Goal: Navigation & Orientation: Find specific page/section

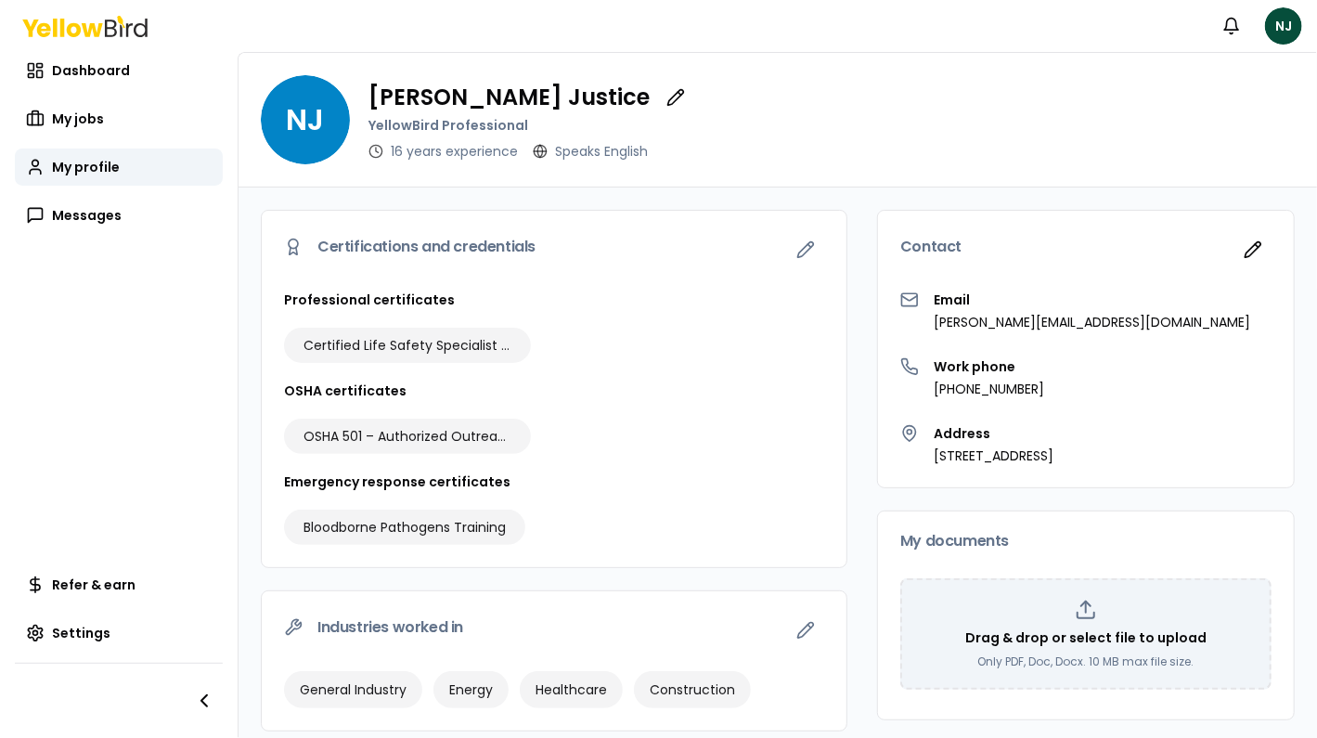
click at [57, 27] on icon at bounding box center [84, 26] width 125 height 21
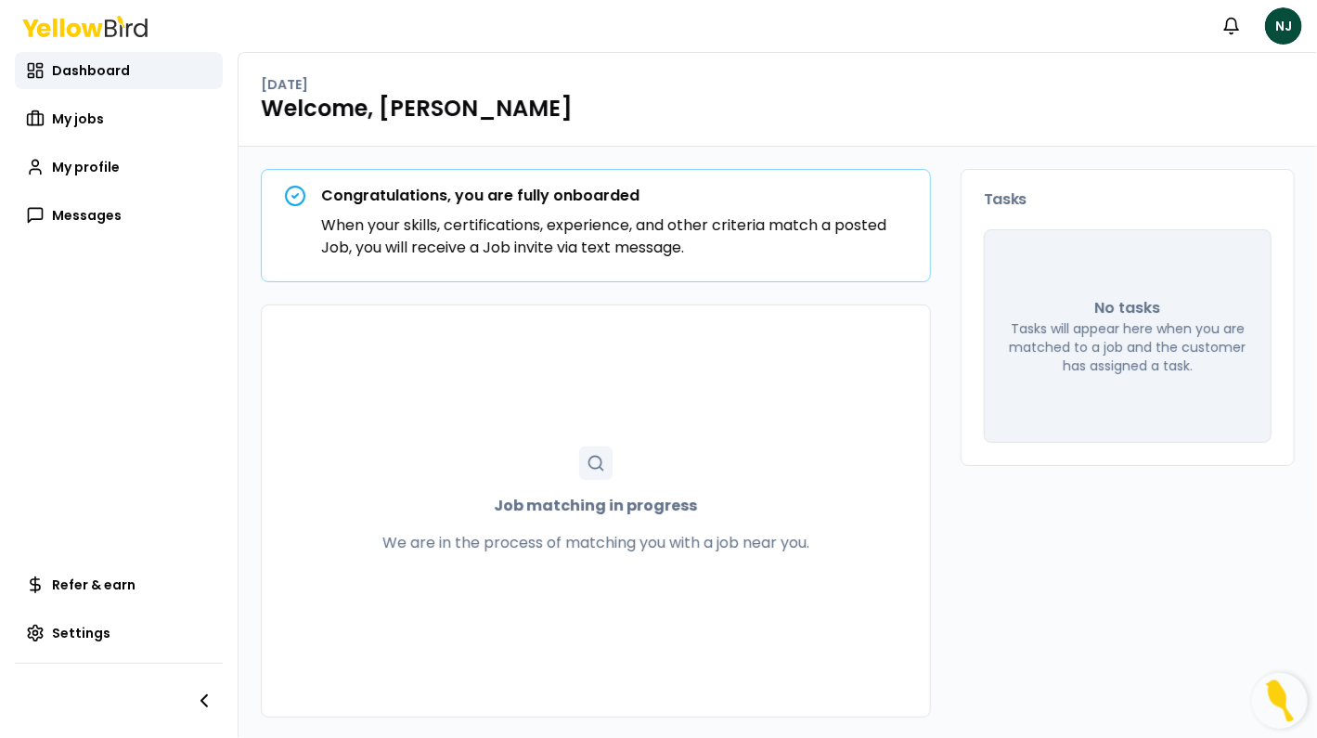
click at [589, 465] on icon at bounding box center [595, 463] width 19 height 19
click at [58, 120] on span "My jobs" at bounding box center [78, 118] width 52 height 19
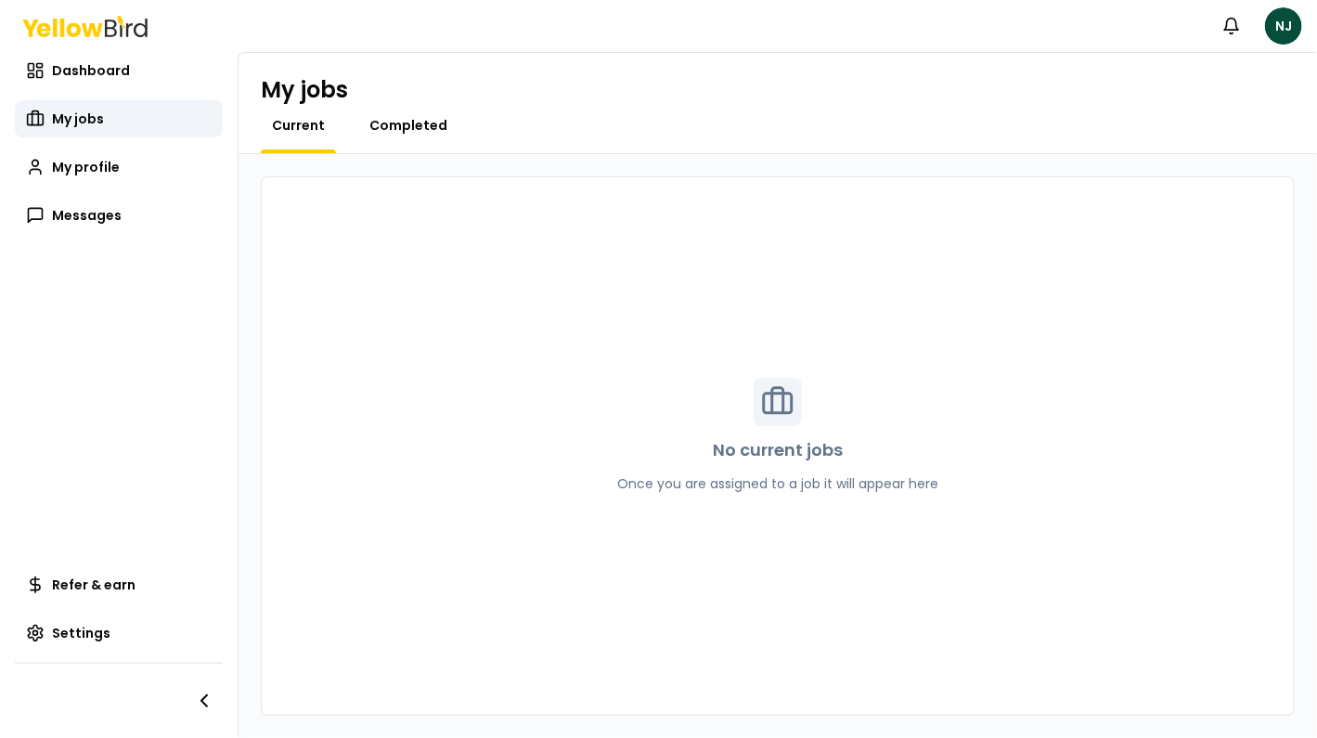
click at [411, 124] on span "Completed" at bounding box center [408, 125] width 78 height 19
click at [291, 123] on span "Current" at bounding box center [298, 125] width 53 height 19
click at [69, 636] on span "Settings" at bounding box center [81, 633] width 58 height 19
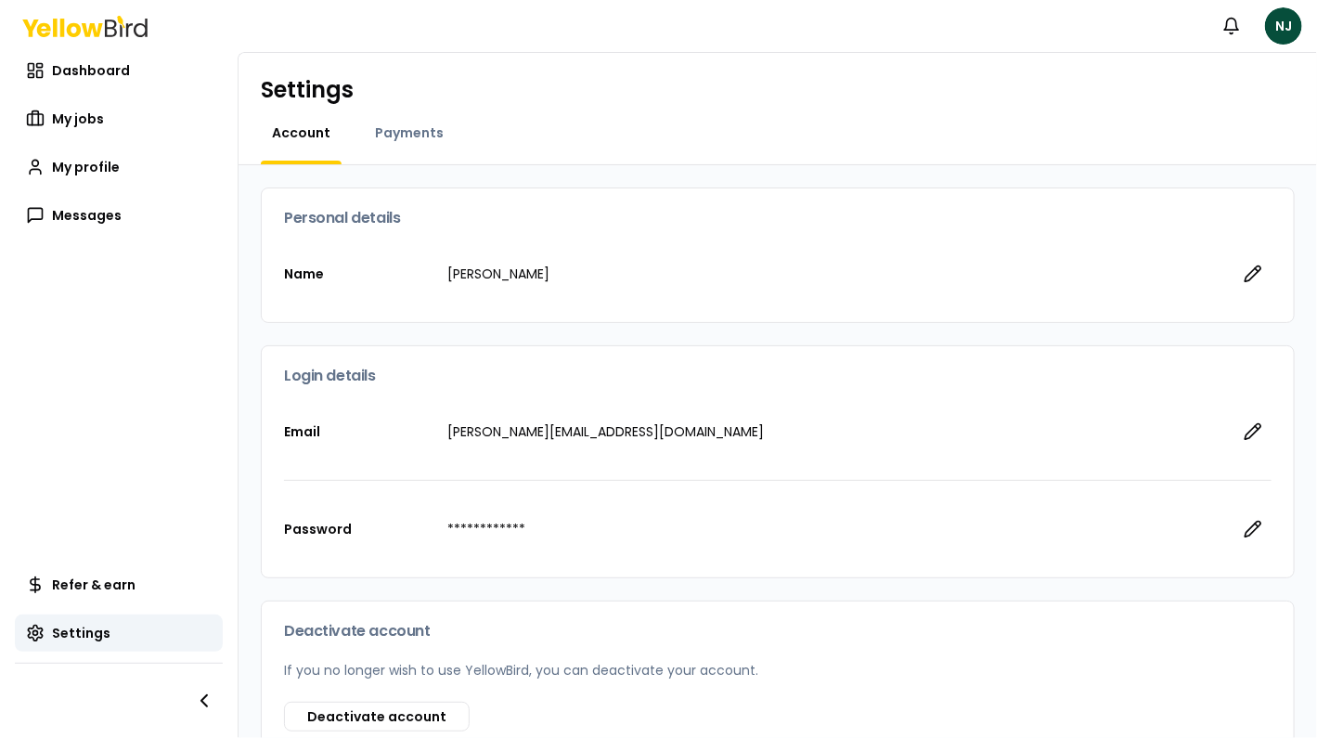
scroll to position [117, 0]
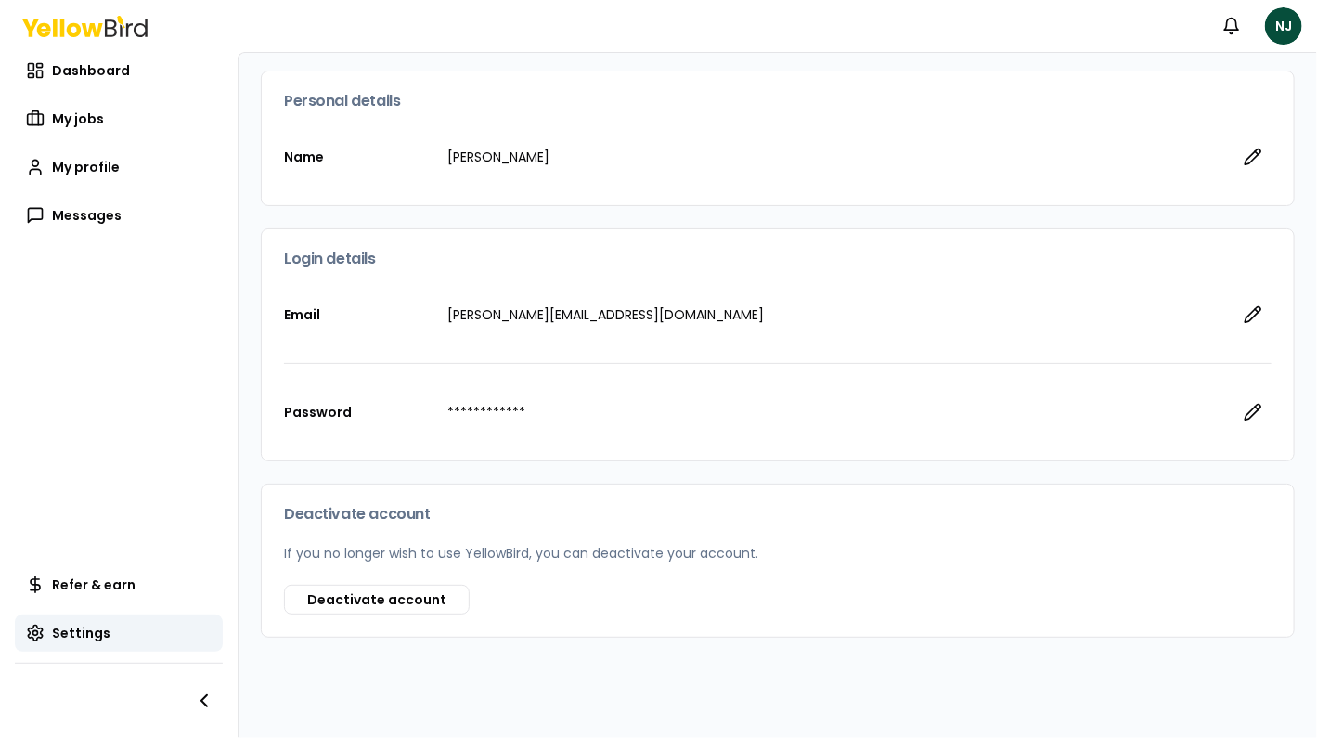
click at [500, 407] on p "**********" at bounding box center [833, 412] width 772 height 19
drag, startPoint x: 500, startPoint y: 407, endPoint x: 570, endPoint y: 419, distance: 70.6
click at [570, 419] on div "**********" at bounding box center [777, 412] width 987 height 97
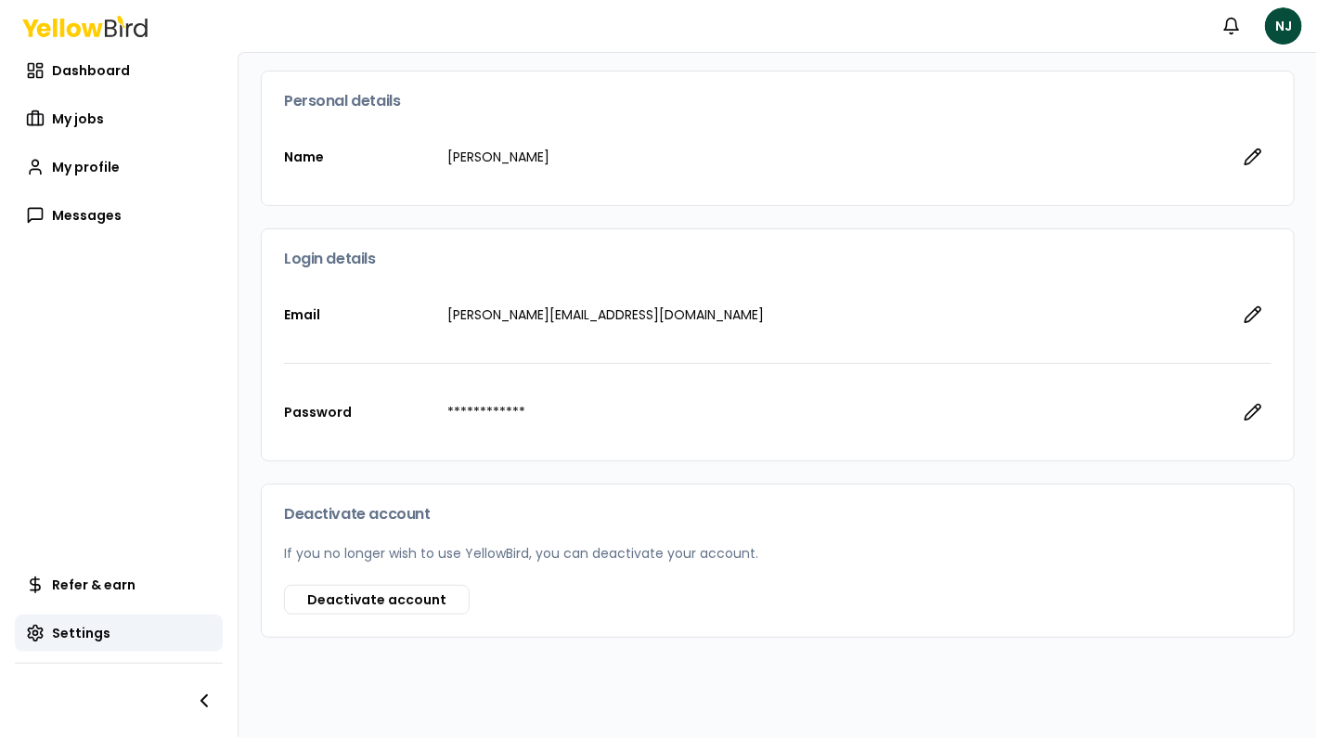
scroll to position [0, 0]
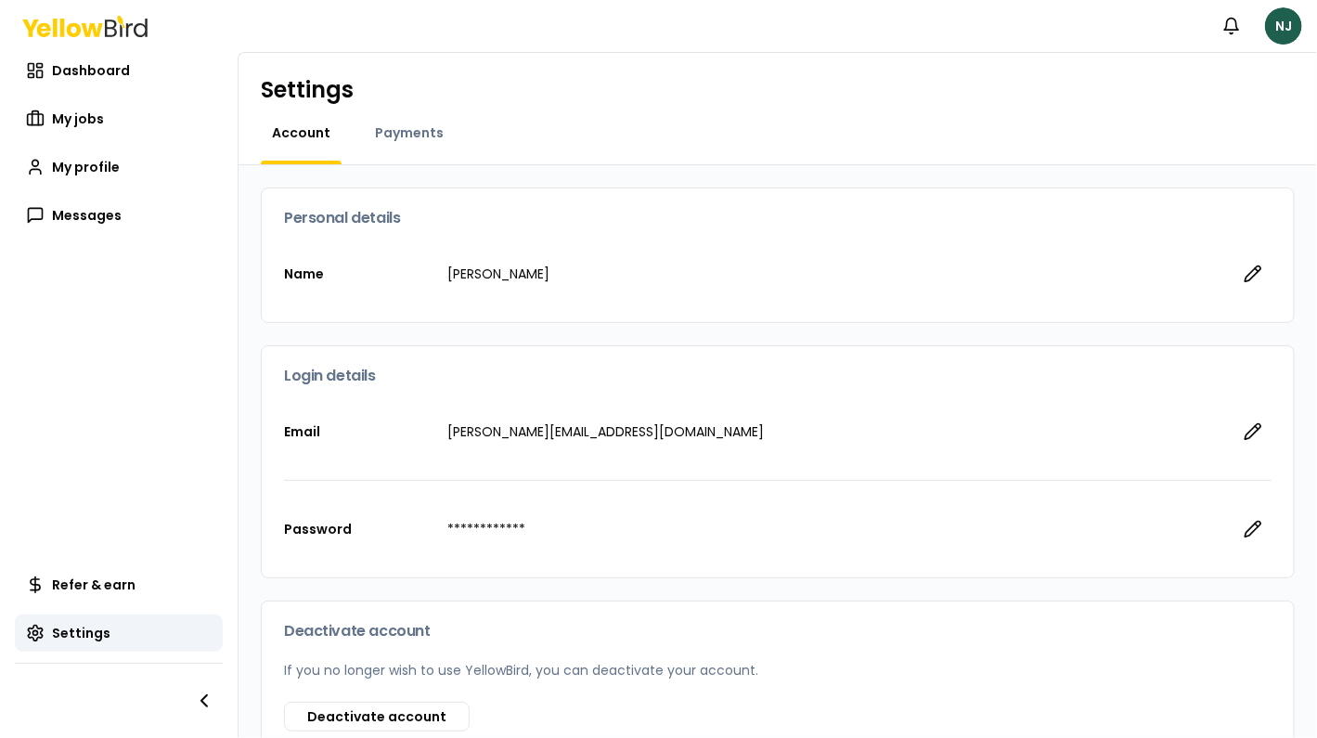
click at [1282, 23] on html "**********" at bounding box center [658, 369] width 1317 height 738
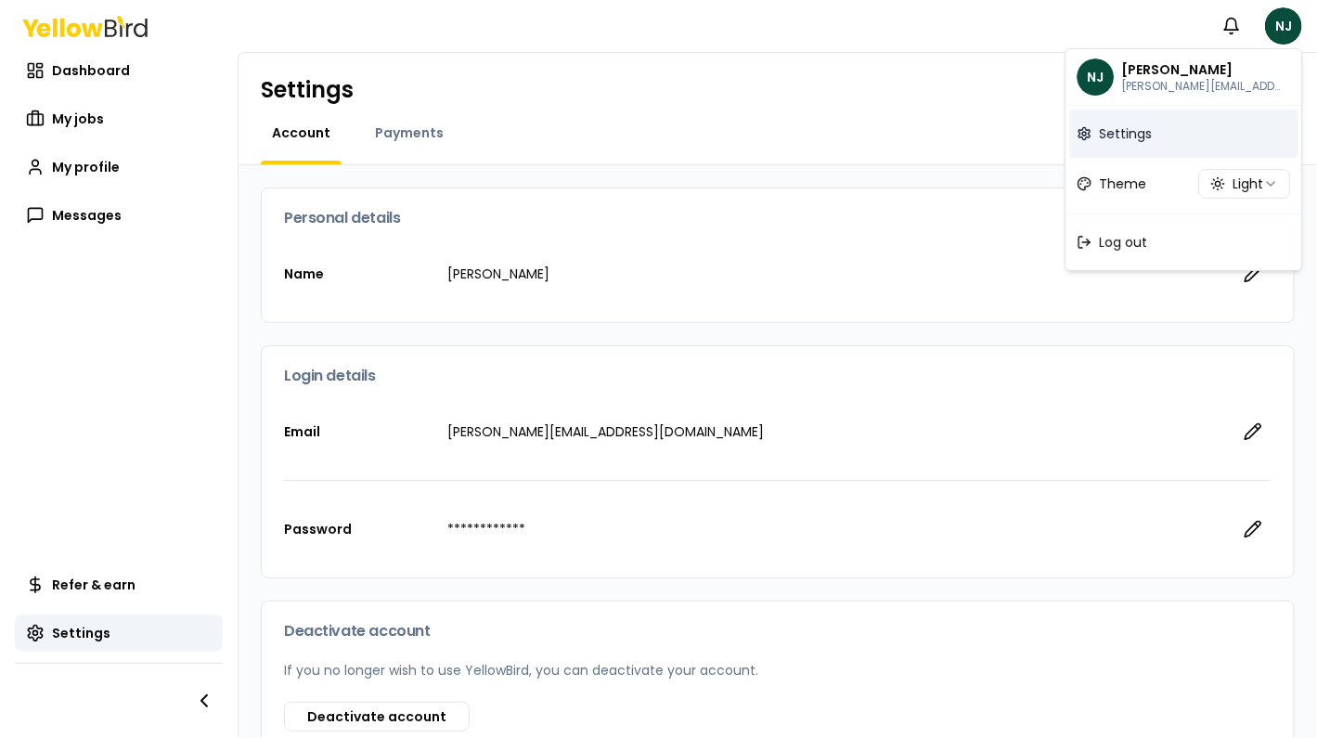
click at [1116, 135] on span "Settings" at bounding box center [1125, 133] width 53 height 19
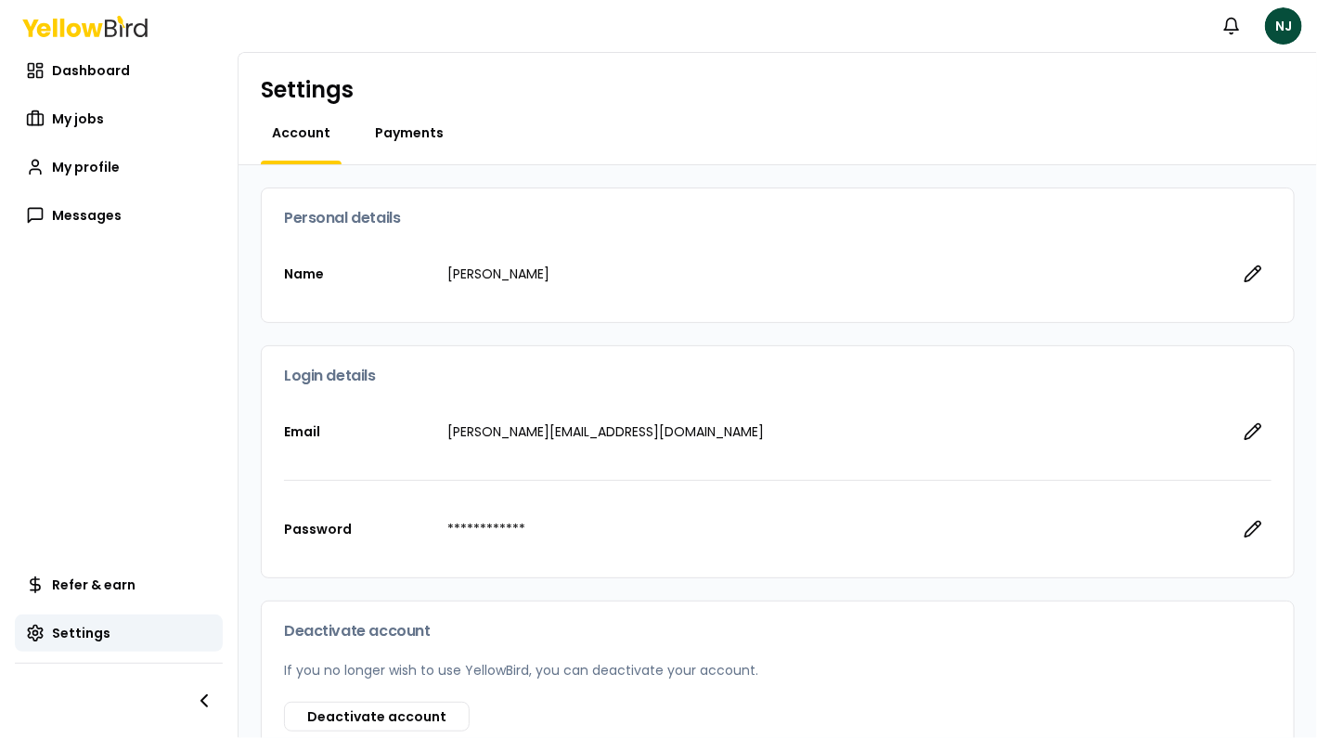
click at [404, 136] on span "Payments" at bounding box center [409, 132] width 69 height 19
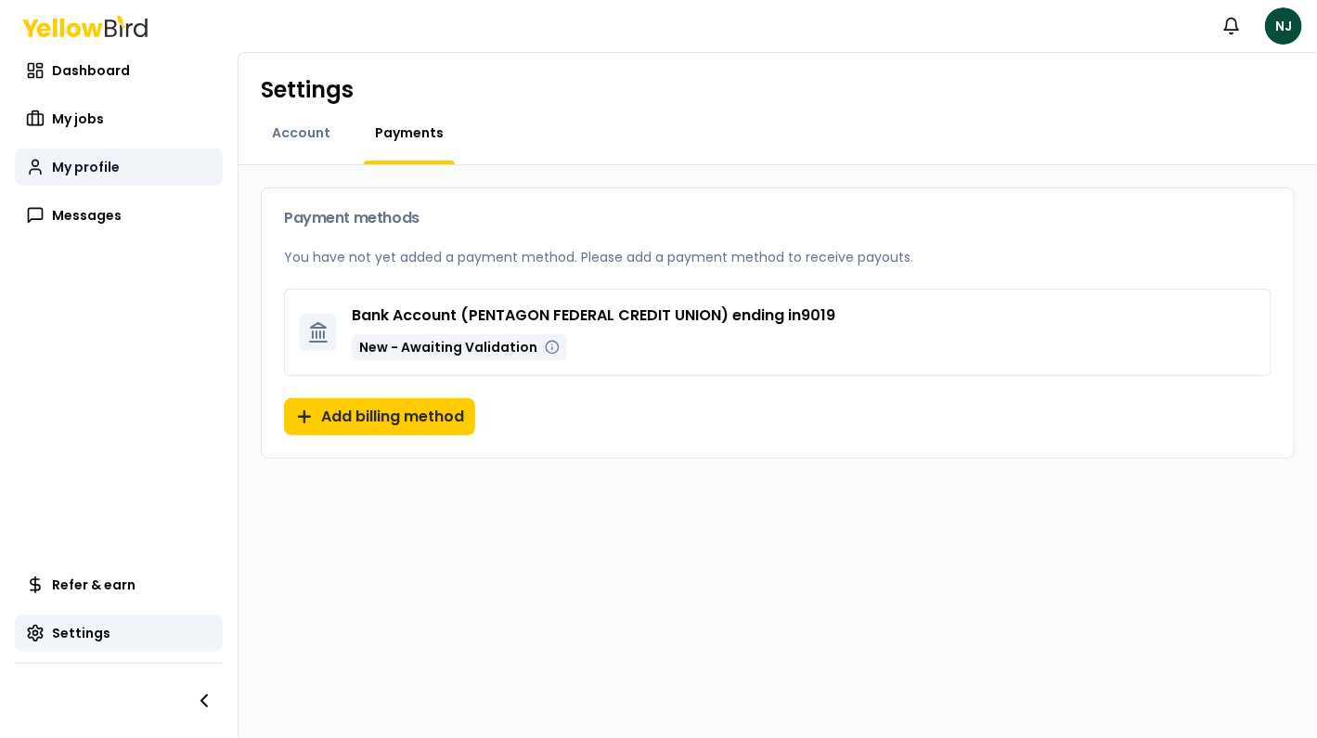
click at [71, 161] on span "My profile" at bounding box center [86, 167] width 68 height 19
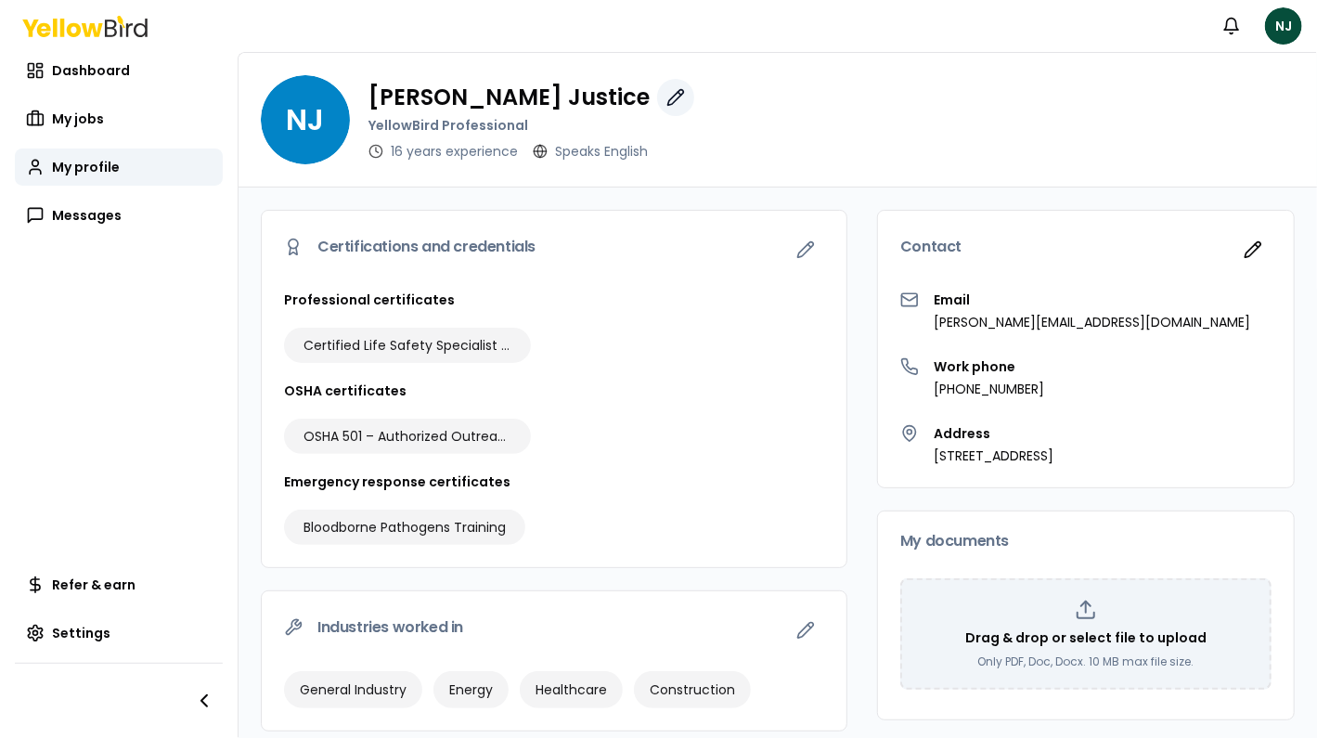
click at [666, 96] on icon "button" at bounding box center [675, 97] width 19 height 19
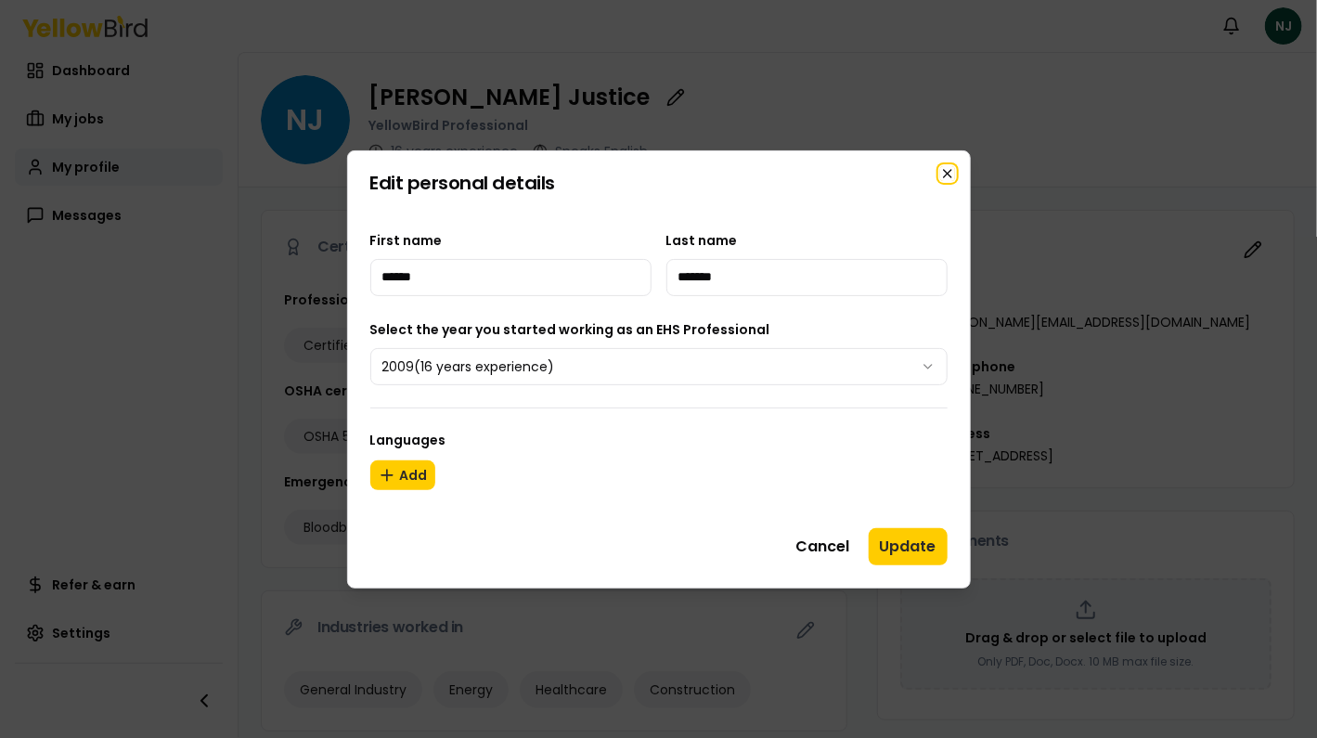
click at [946, 172] on icon "button" at bounding box center [947, 173] width 7 height 7
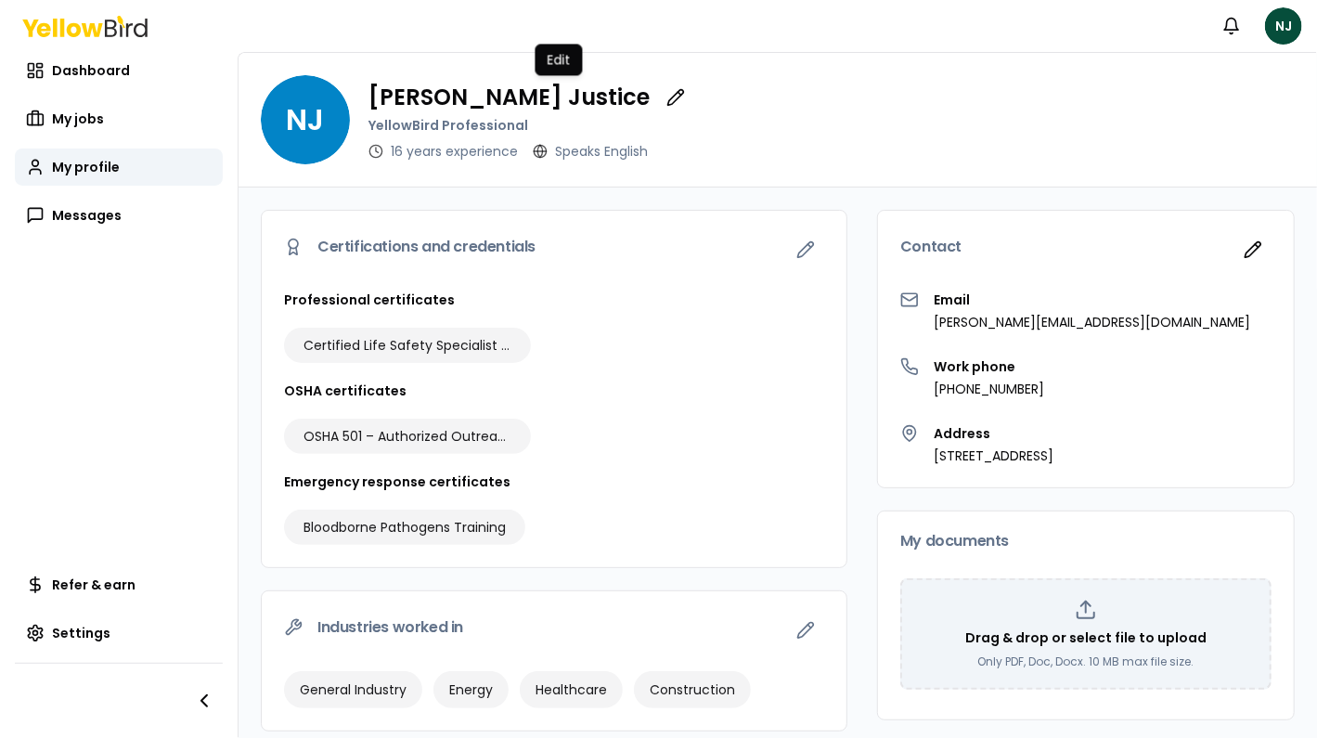
click at [317, 115] on span "NJ" at bounding box center [305, 119] width 89 height 89
click at [666, 100] on icon "button" at bounding box center [675, 97] width 19 height 19
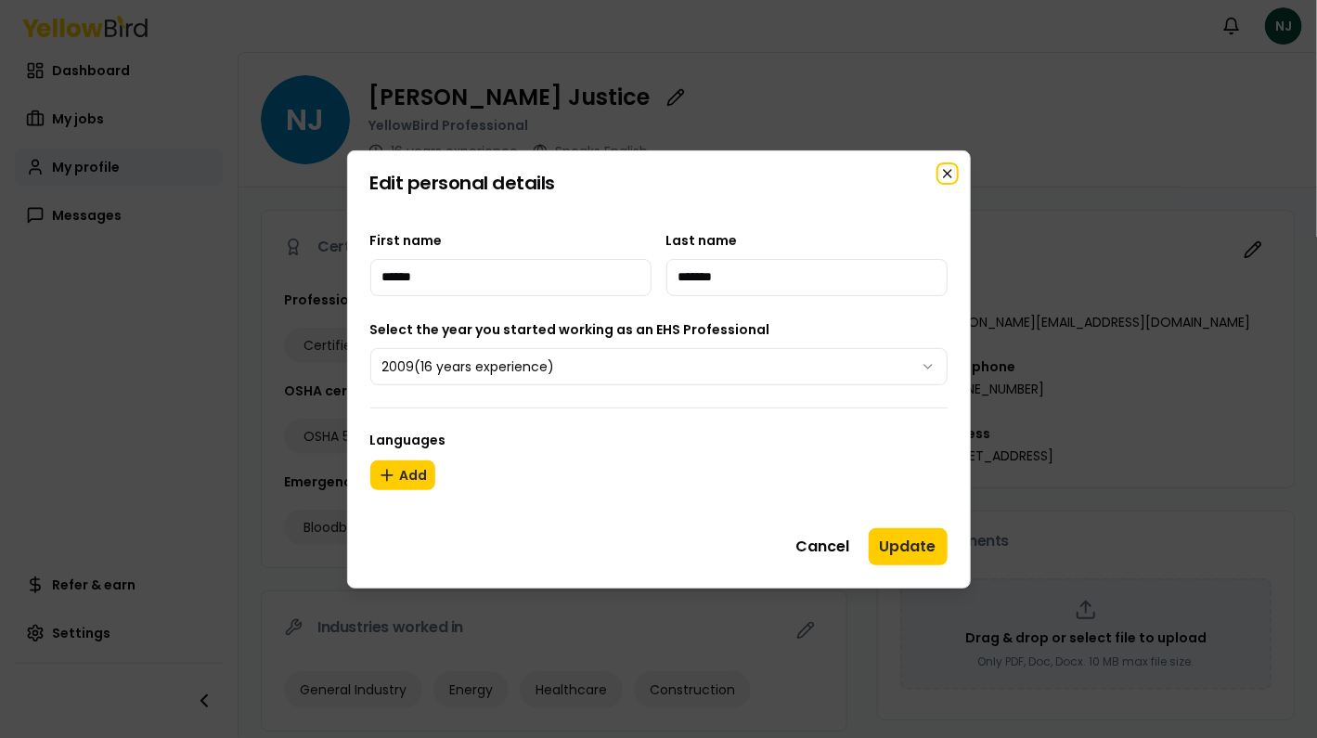
click at [949, 174] on icon "button" at bounding box center [947, 173] width 7 height 7
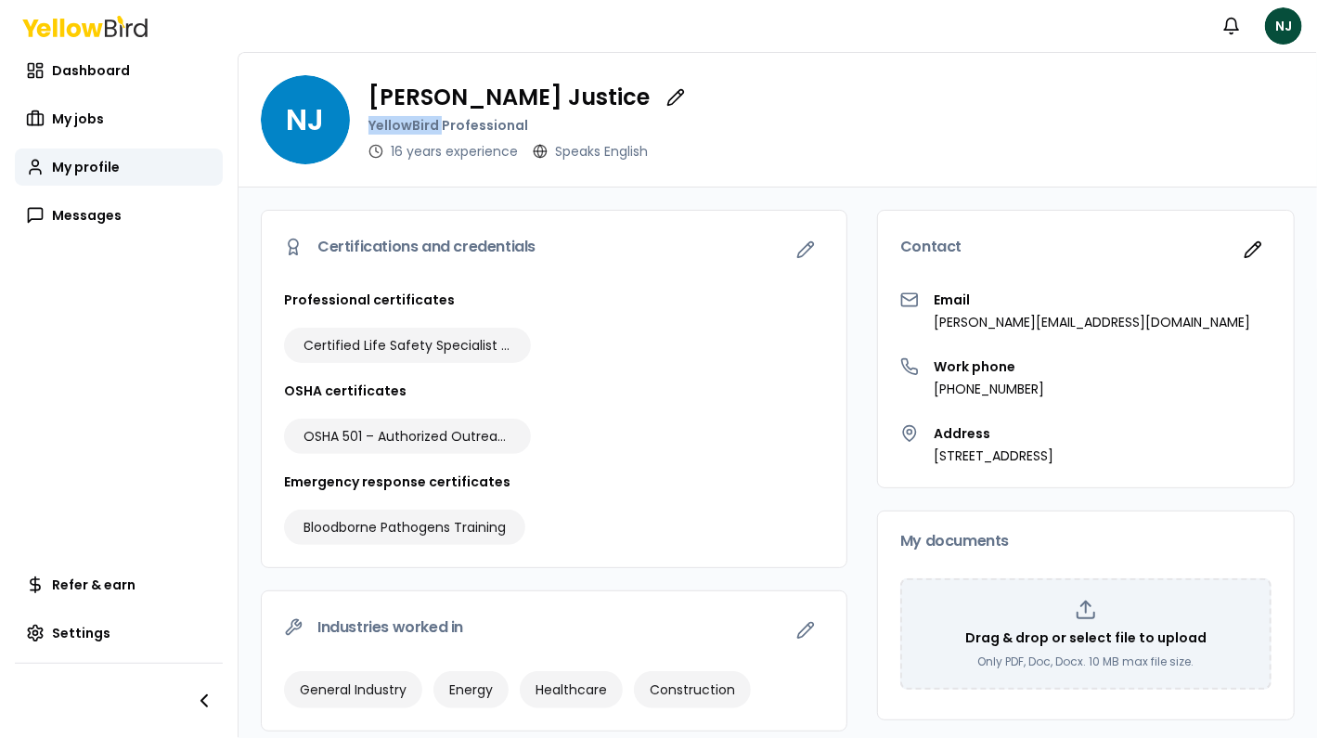
click at [549, 61] on div "NJ [PERSON_NAME] YellowBird Professional 16 years experience Speaks English" at bounding box center [777, 120] width 1078 height 135
click at [304, 121] on span "NJ" at bounding box center [305, 119] width 89 height 89
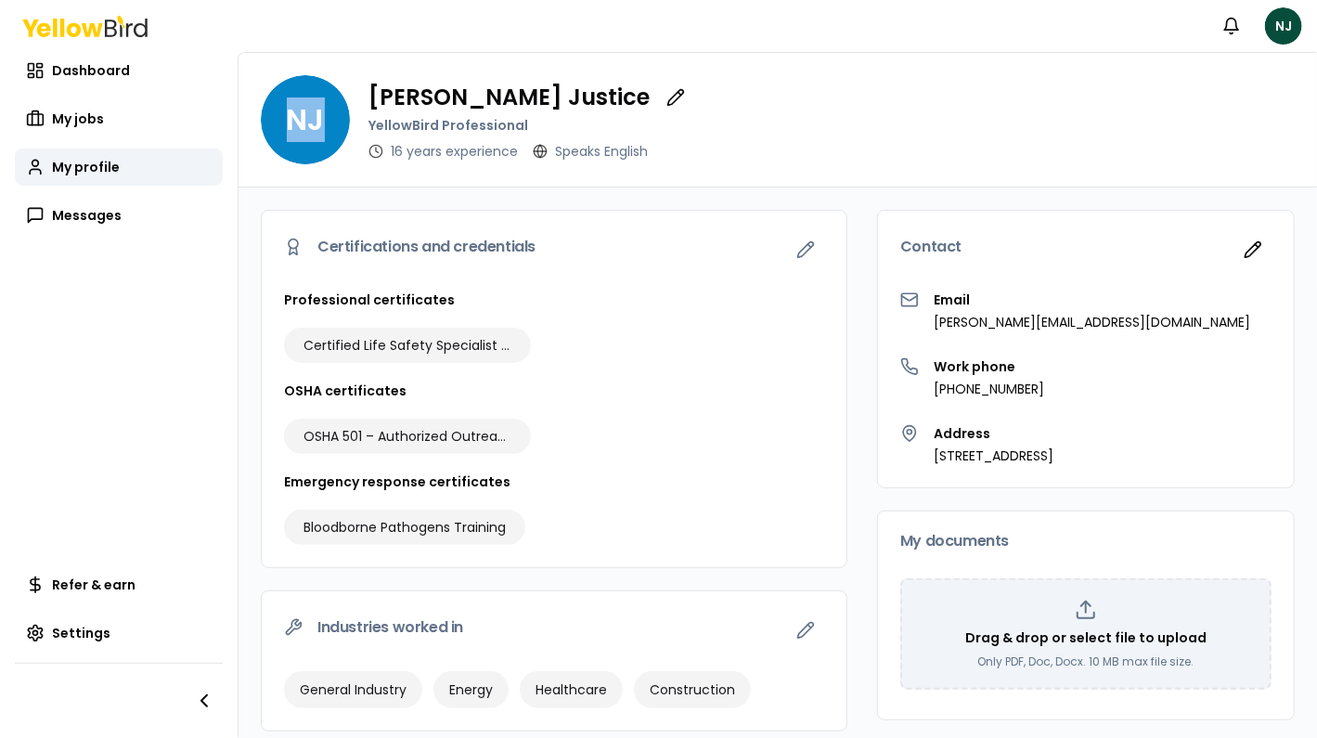
click at [304, 121] on span "NJ" at bounding box center [305, 119] width 89 height 89
click at [928, 69] on div "NJ [PERSON_NAME] YellowBird Professional 16 years experience Speaks English" at bounding box center [777, 120] width 1078 height 135
click at [1290, 21] on html "Notifications NJ Dashboard My jobs My profile Messages Refer & earn Settings NJ…" at bounding box center [658, 369] width 1317 height 738
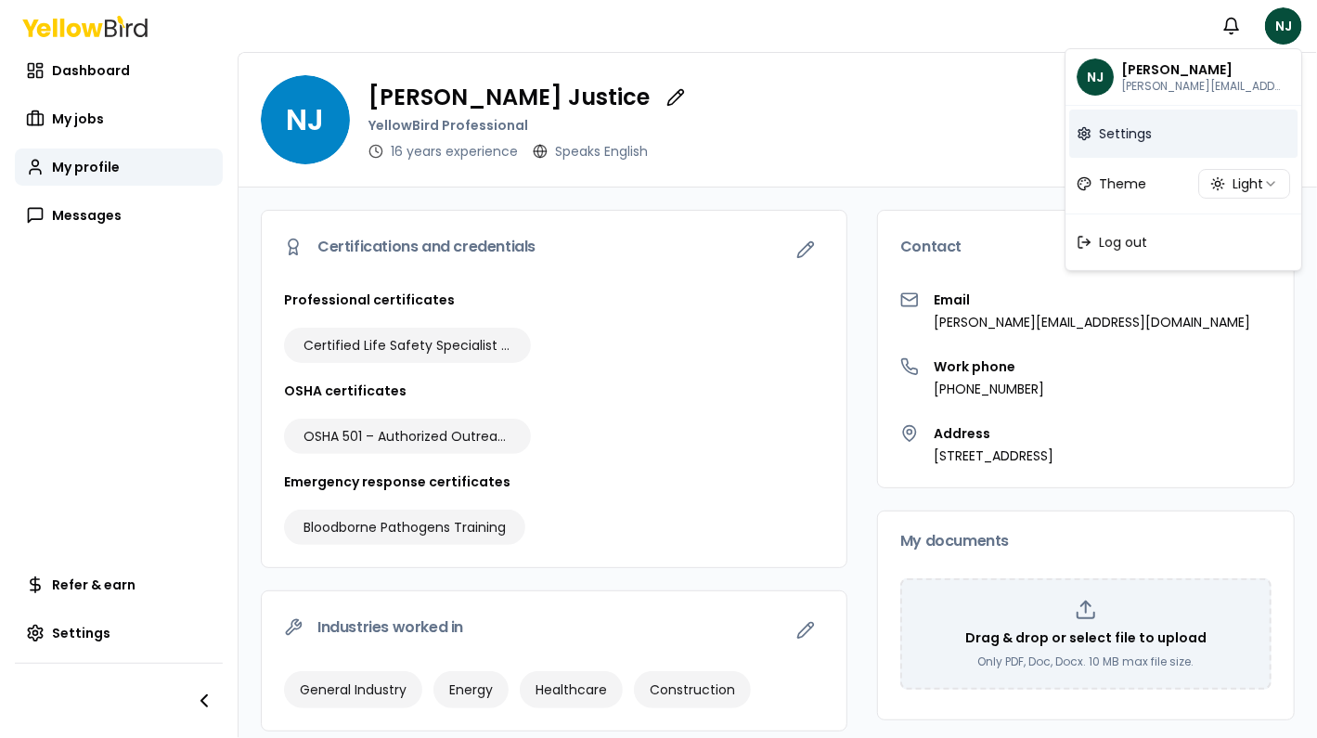
click at [1160, 140] on link "Settings" at bounding box center [1183, 133] width 228 height 48
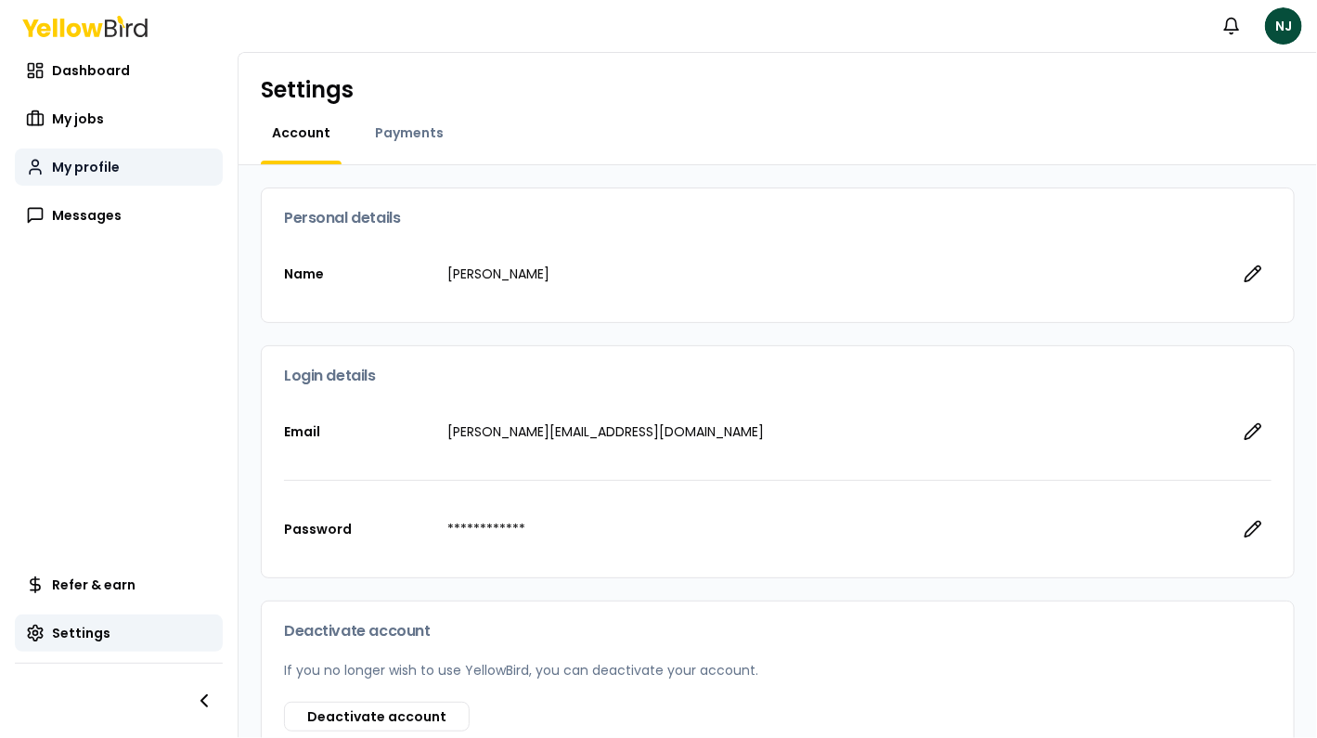
click at [78, 169] on span "My profile" at bounding box center [86, 167] width 68 height 19
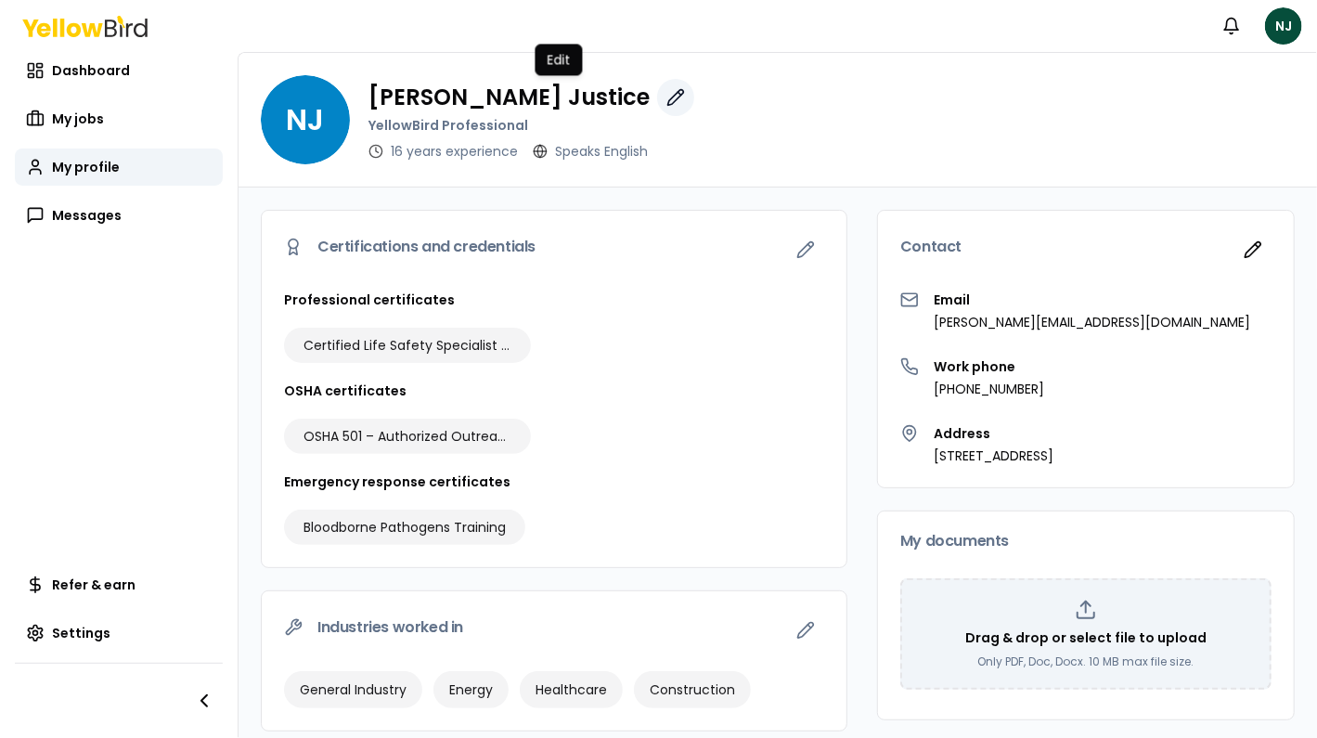
click at [666, 97] on icon "button" at bounding box center [675, 97] width 19 height 19
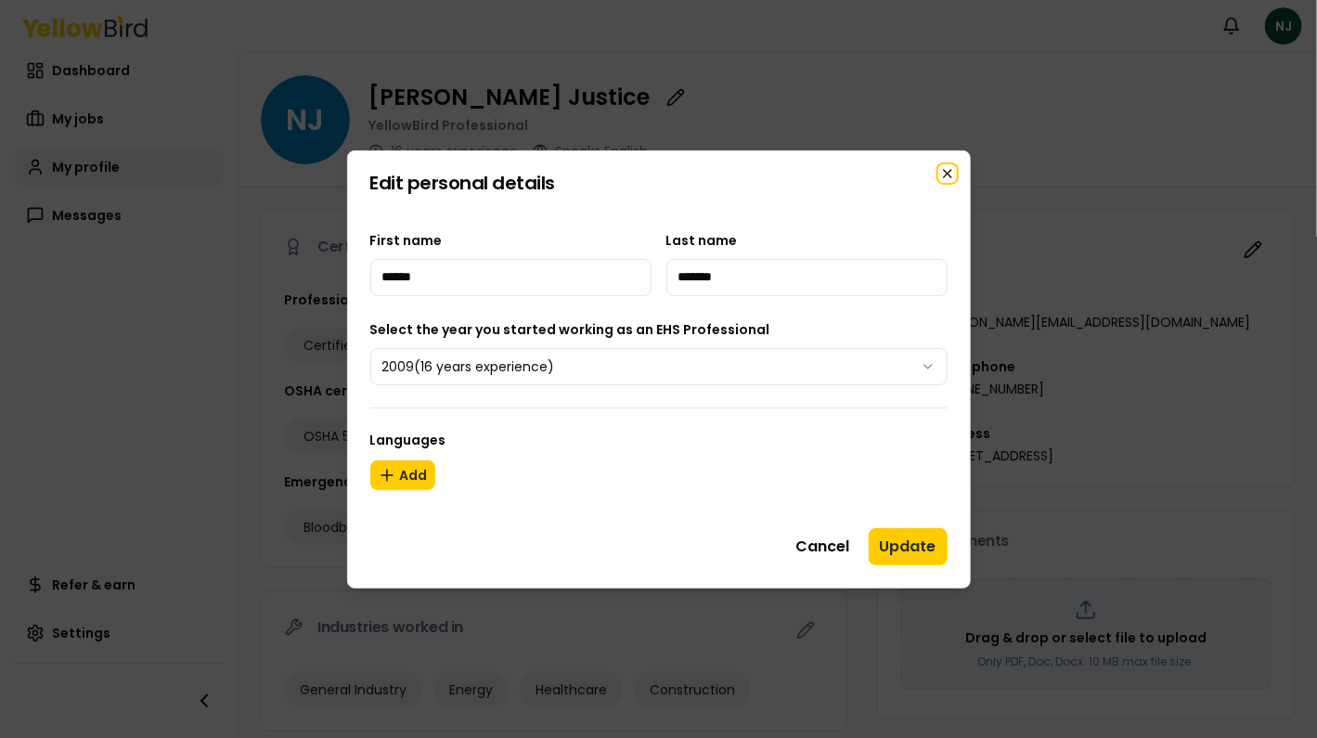
click at [944, 174] on icon "button" at bounding box center [947, 173] width 15 height 15
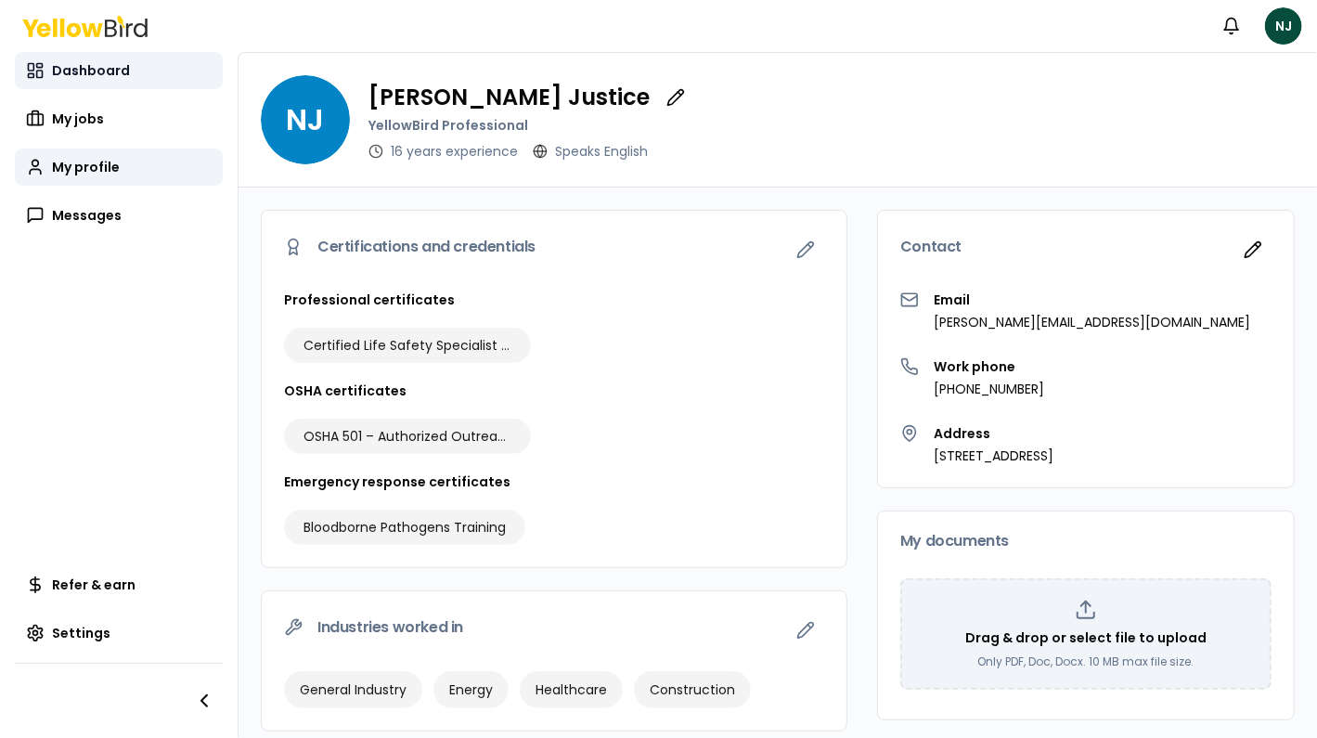
click at [37, 64] on rect at bounding box center [40, 66] width 6 height 4
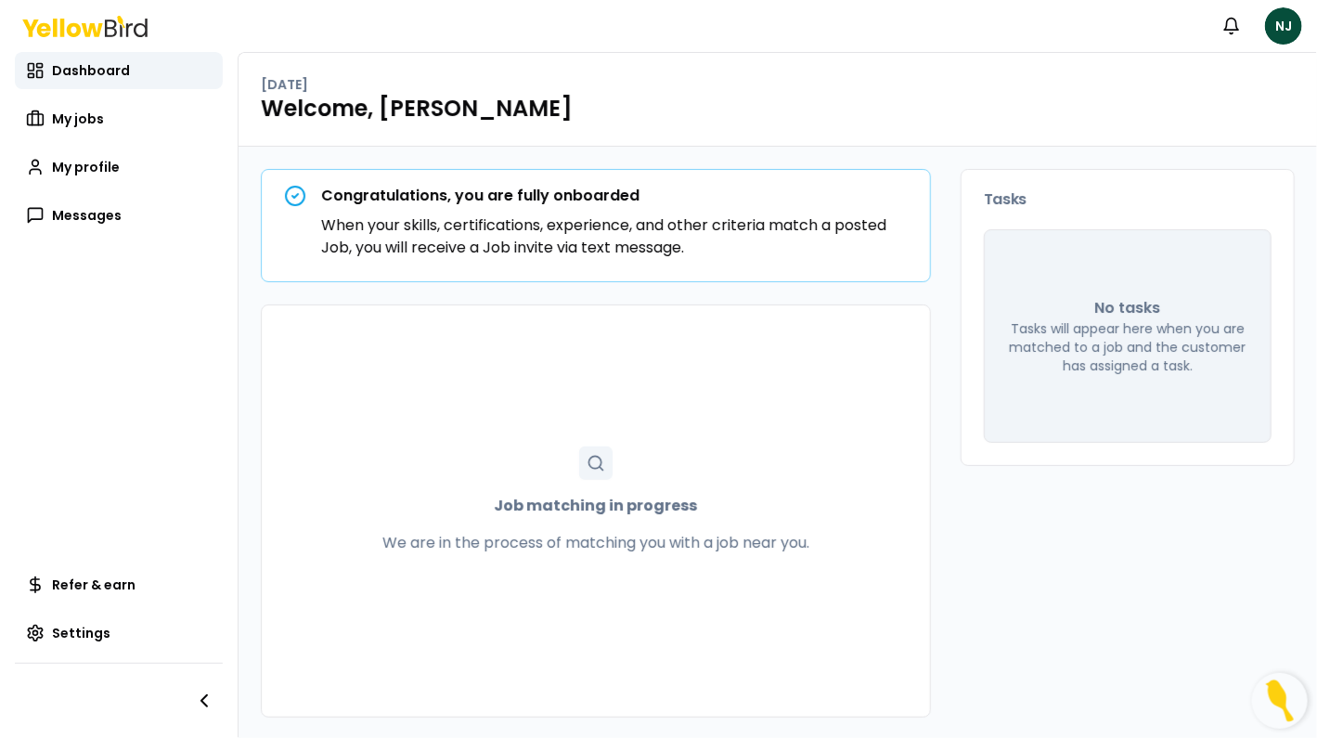
click at [1275, 705] on img "Open Resource Center" at bounding box center [1280, 701] width 56 height 56
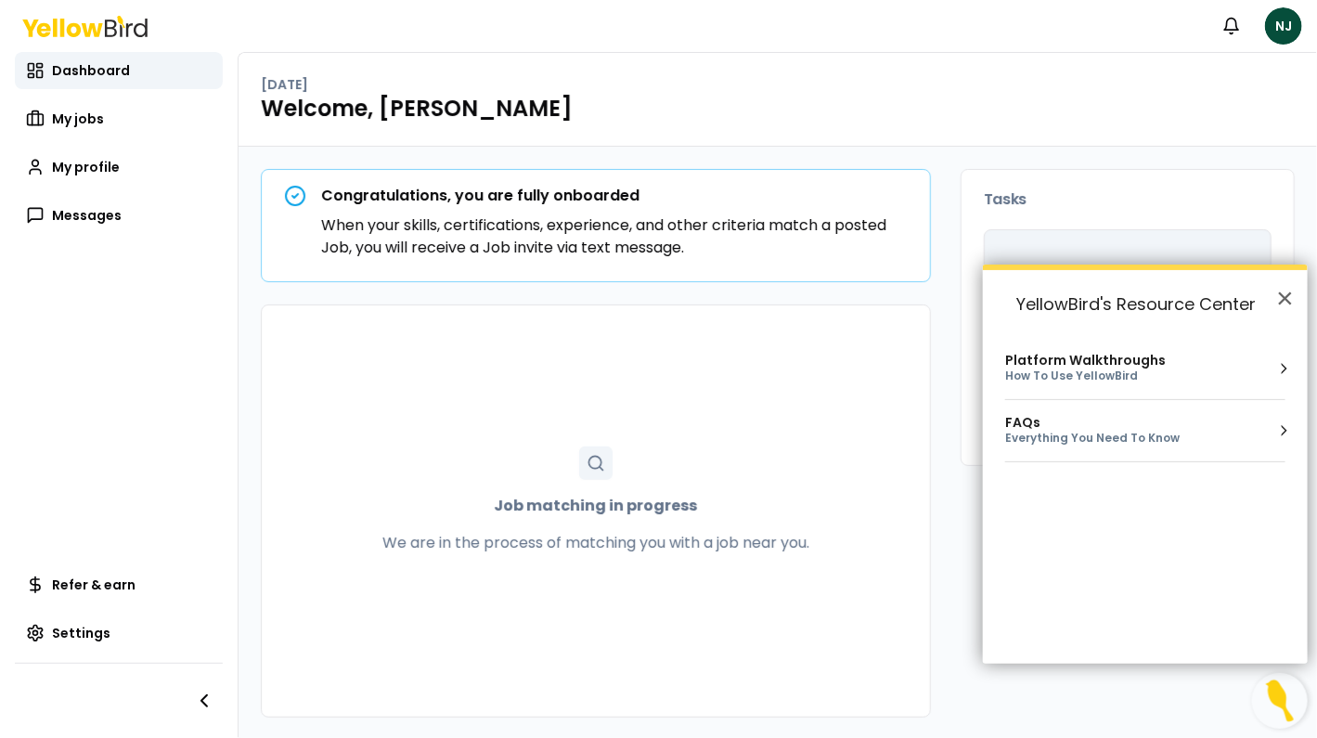
click at [1262, 443] on div "FAQs Everything You Need To Know" at bounding box center [1145, 431] width 280 height 32
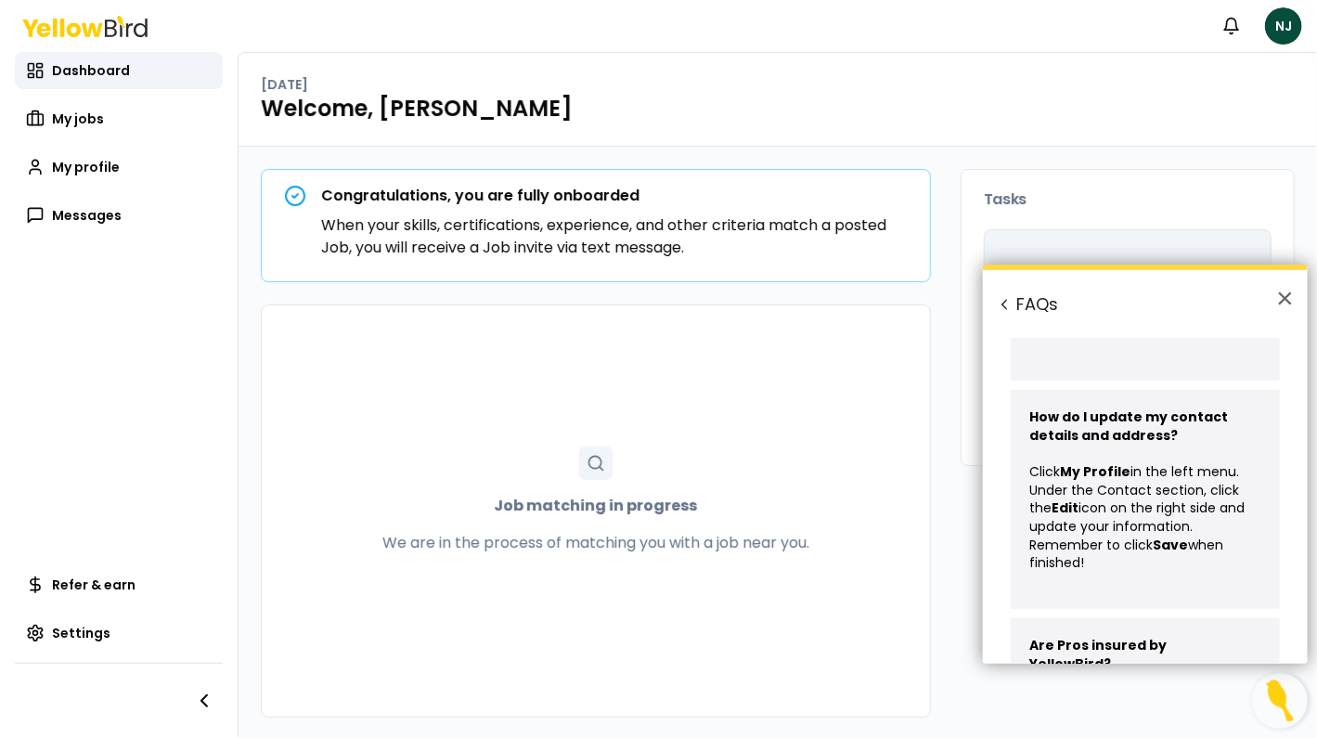
scroll to position [1063, 0]
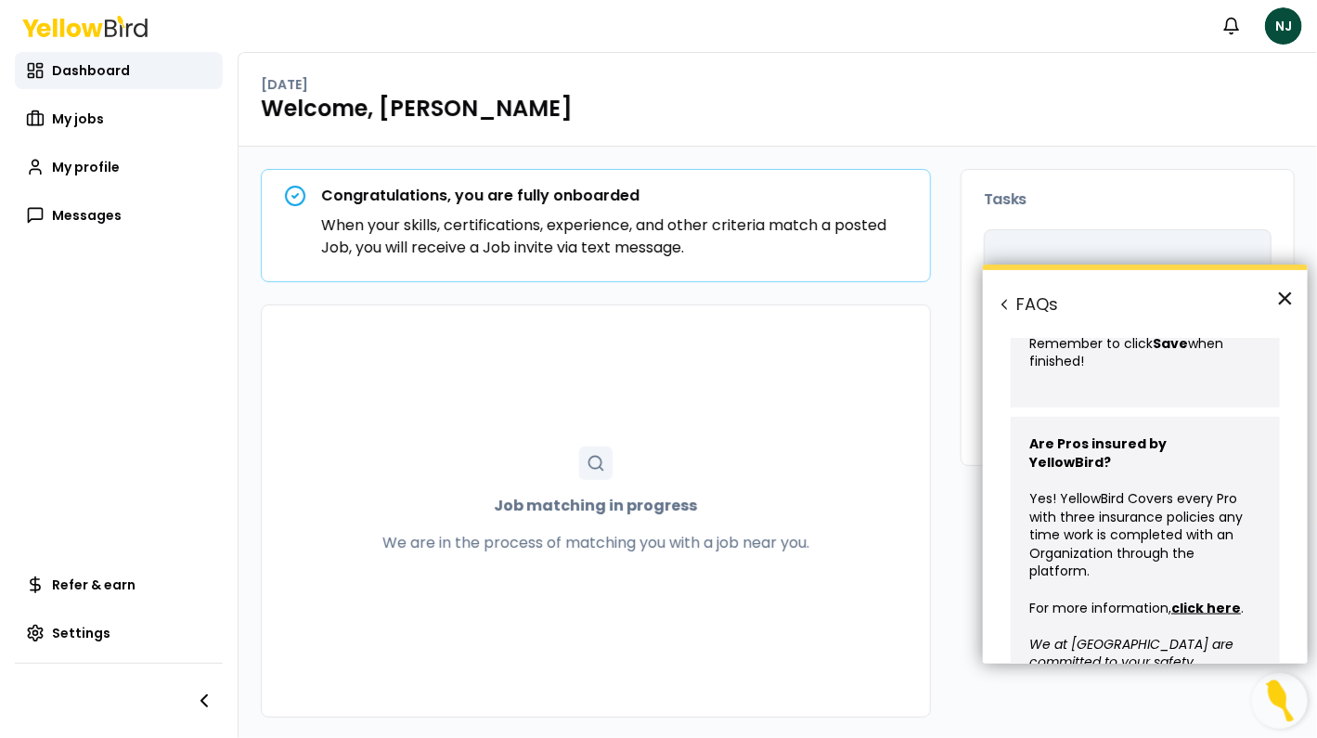
click at [1285, 301] on button "×" at bounding box center [1285, 298] width 18 height 30
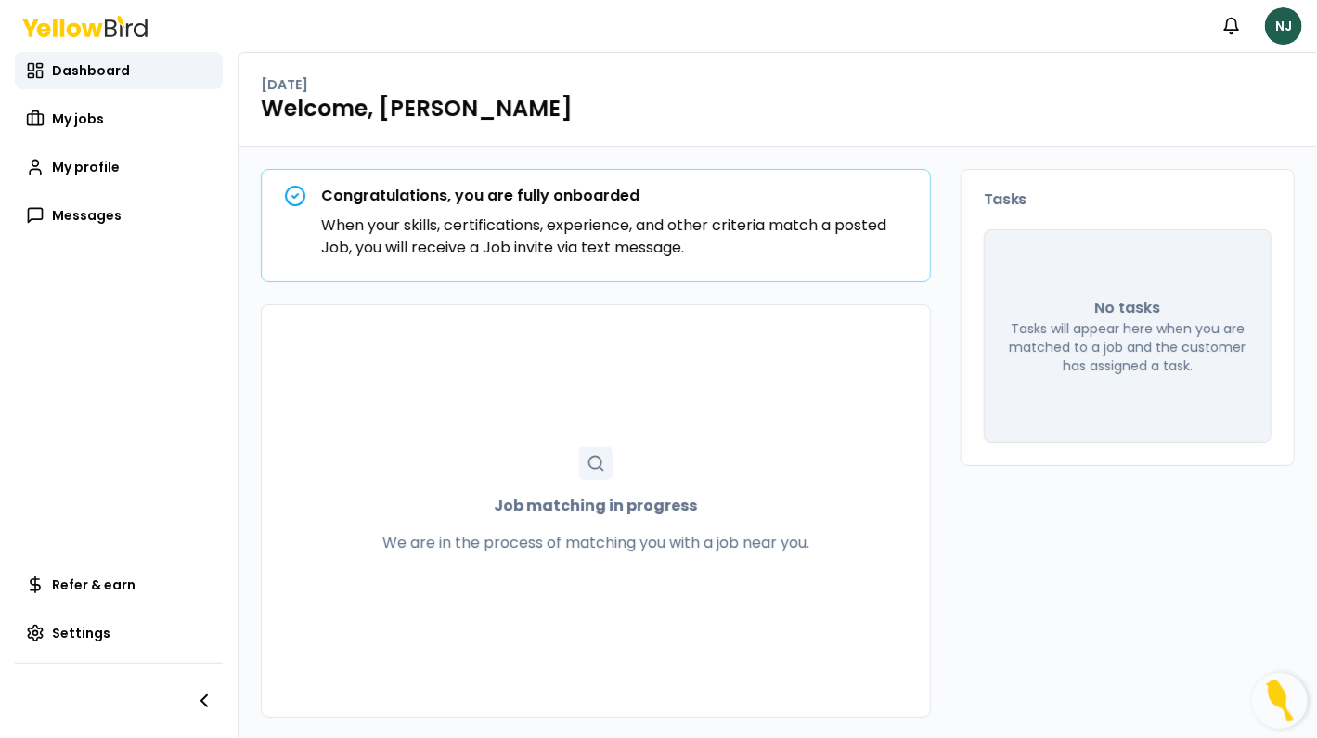
click at [1284, 27] on html "Notifications NJ Dashboard My jobs My profile Messages Refer & earn Settings [D…" at bounding box center [658, 369] width 1317 height 738
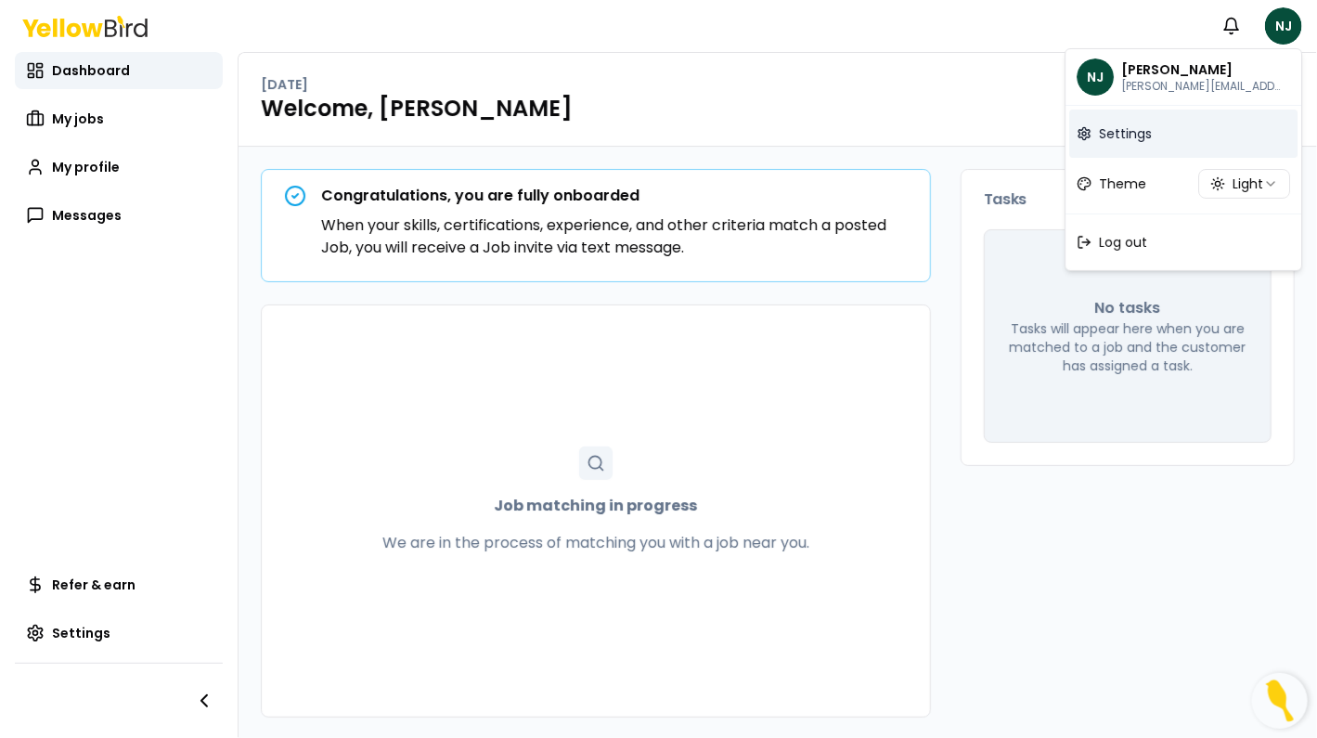
click at [1125, 125] on span "Settings" at bounding box center [1125, 133] width 53 height 19
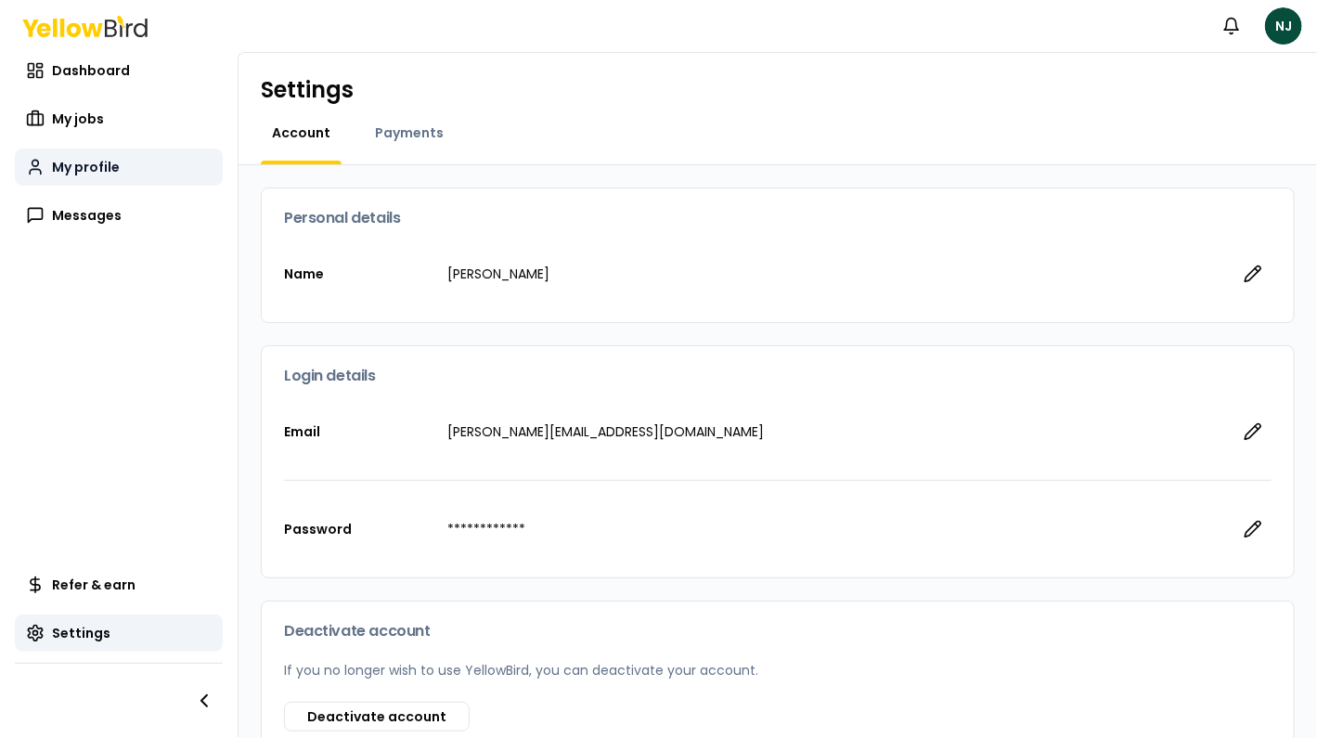
click at [58, 169] on span "My profile" at bounding box center [86, 167] width 68 height 19
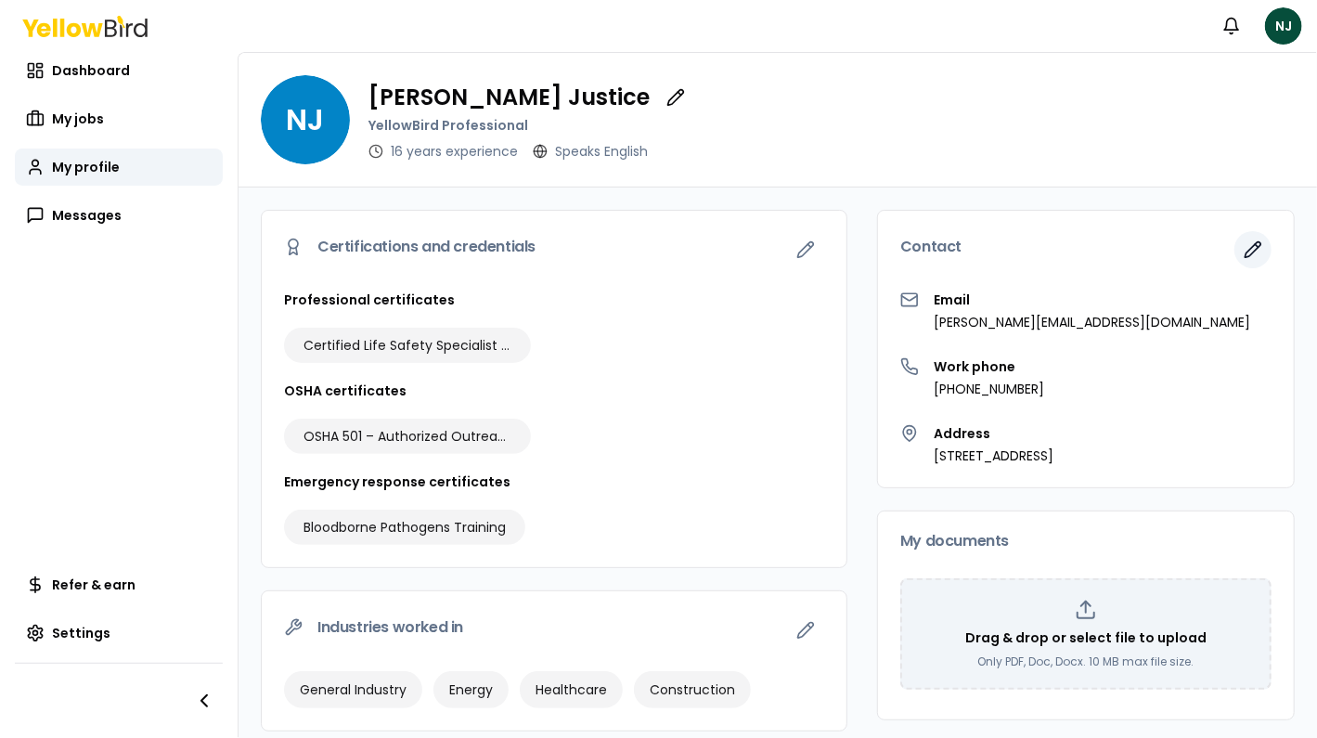
click at [1243, 246] on icon "button" at bounding box center [1252, 249] width 19 height 19
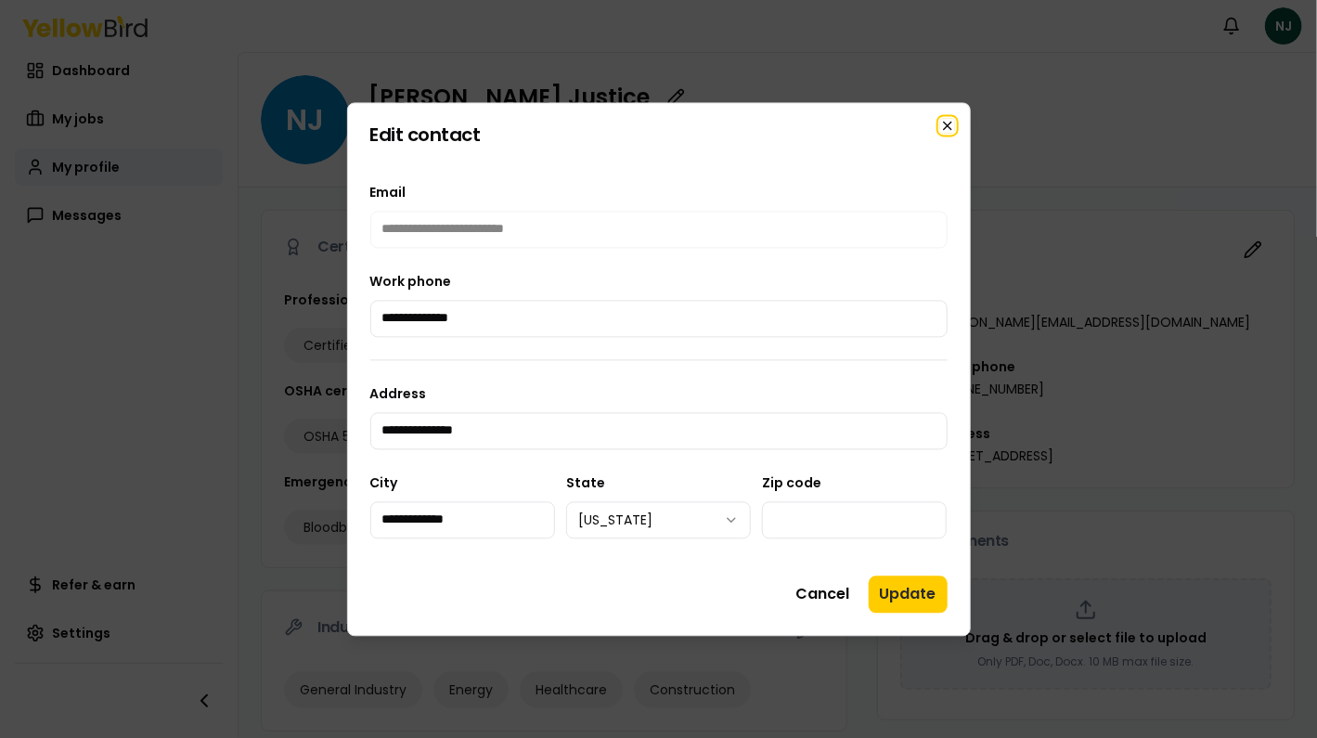
click at [946, 126] on icon "button" at bounding box center [947, 125] width 7 height 7
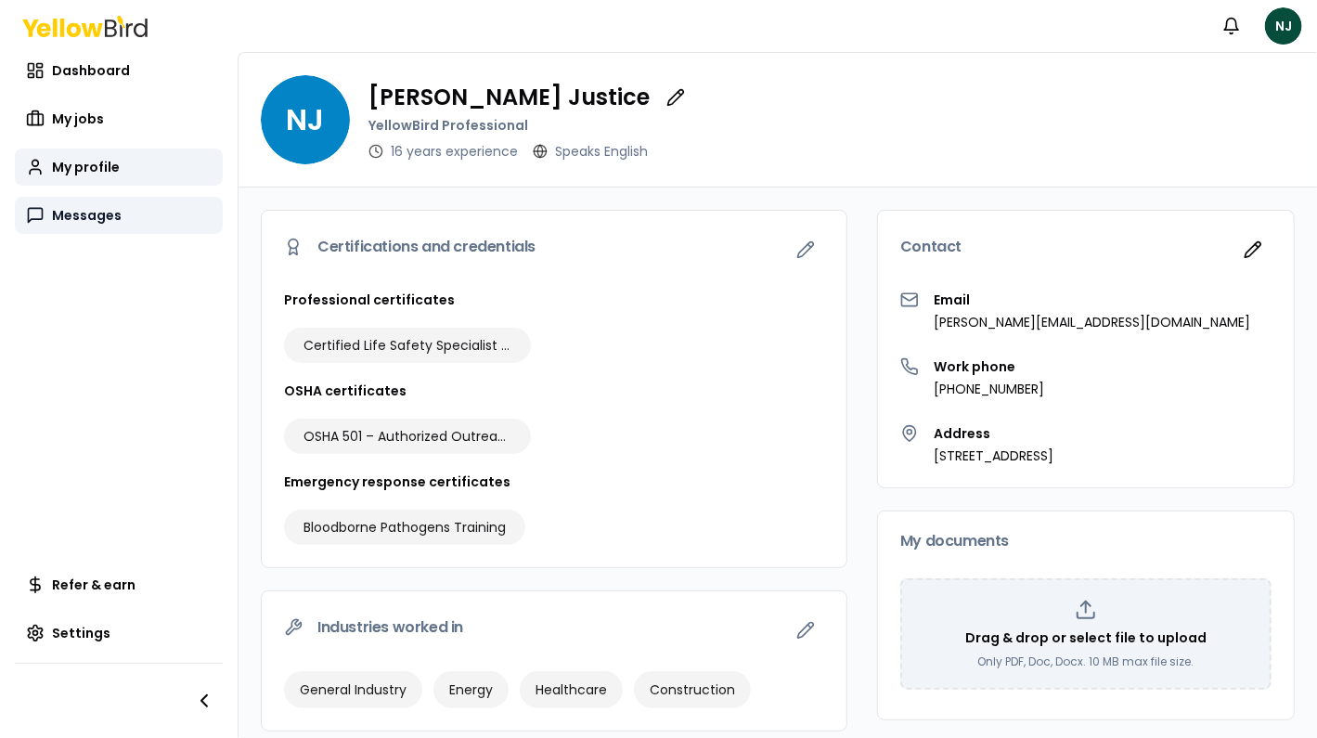
click at [54, 219] on span "Messages" at bounding box center [87, 215] width 70 height 19
